Goal: Task Accomplishment & Management: Use online tool/utility

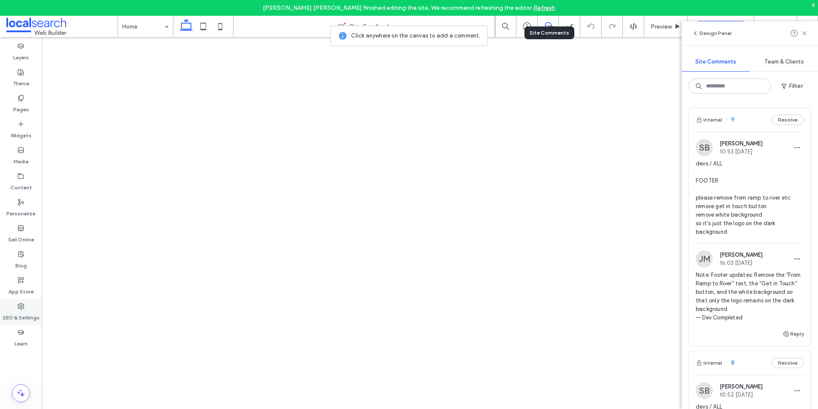
click at [21, 305] on use at bounding box center [21, 306] width 6 height 6
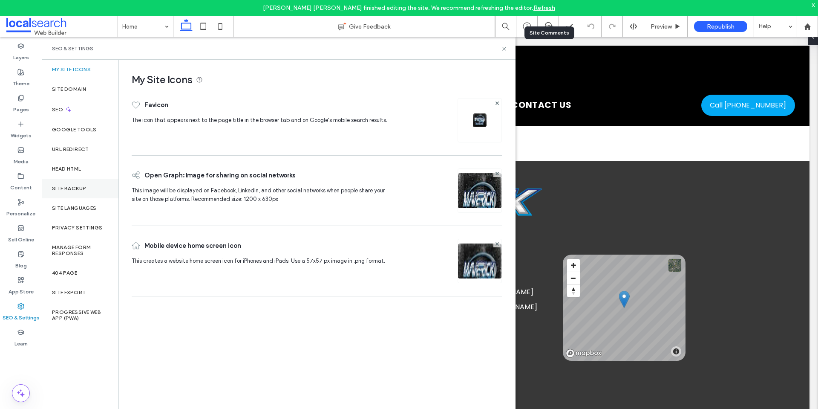
click at [67, 184] on div "Site Backup" at bounding box center [80, 189] width 77 height 20
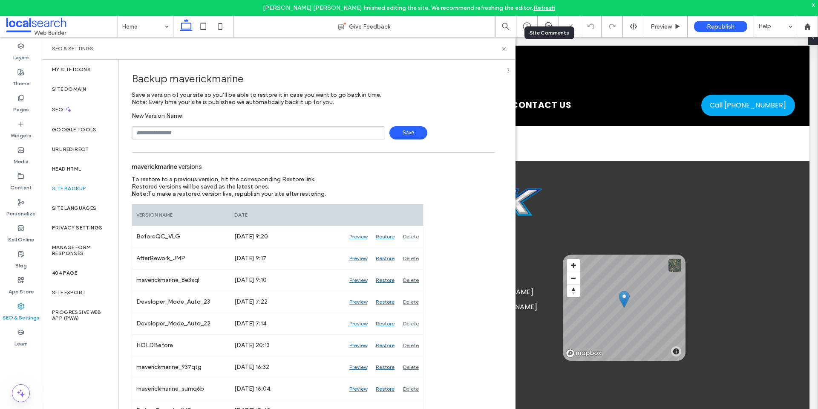
click at [258, 124] on div "New Version Name Save" at bounding box center [314, 125] width 364 height 27
click at [257, 129] on input "text" at bounding box center [259, 132] width 254 height 13
type input "**********"
click at [397, 133] on span "Save" at bounding box center [409, 132] width 38 height 13
